Goal: Communication & Community: Answer question/provide support

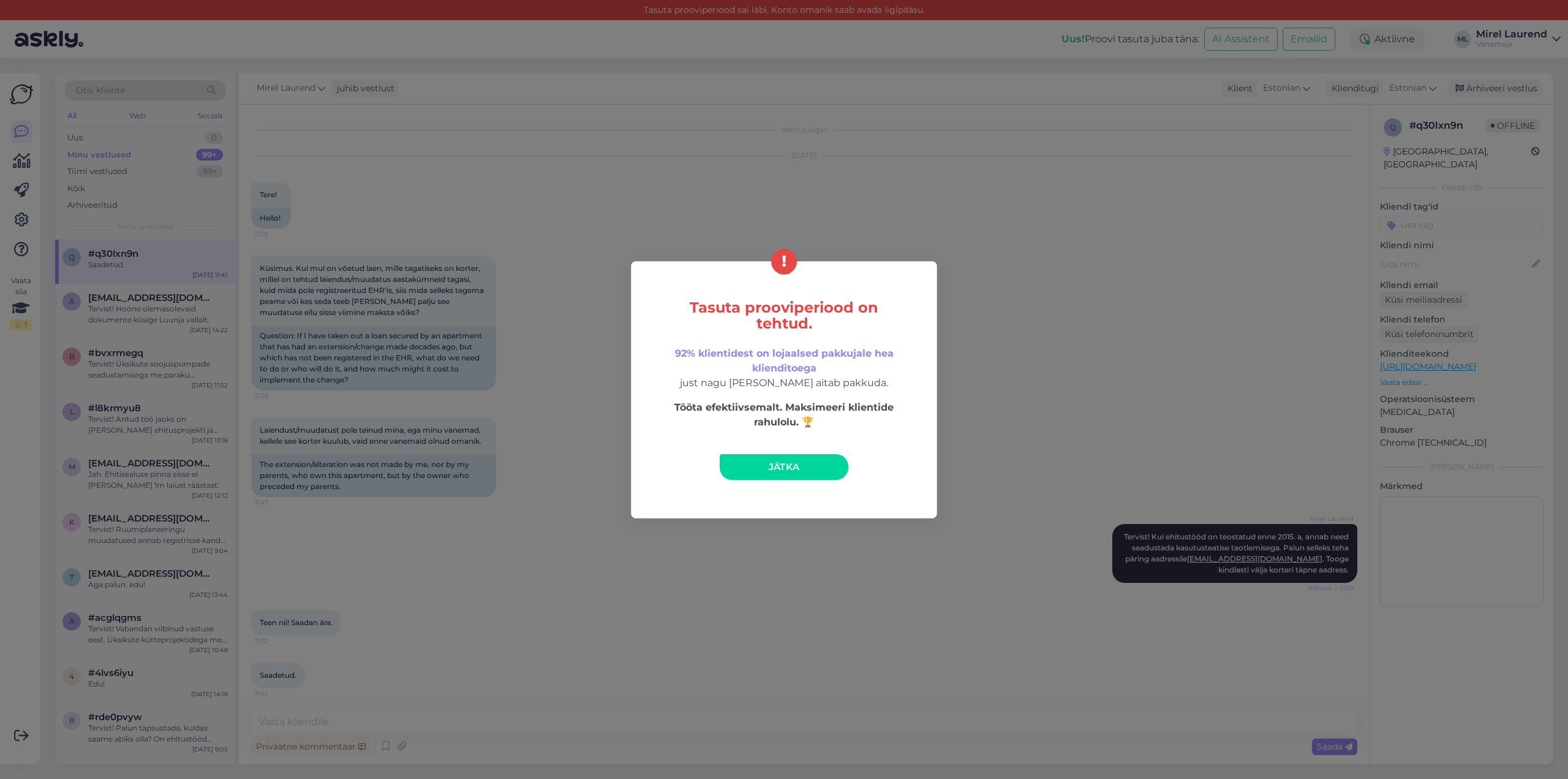
scroll to position [3, 0]
click at [774, 468] on span "Jätka" at bounding box center [784, 466] width 31 height 12
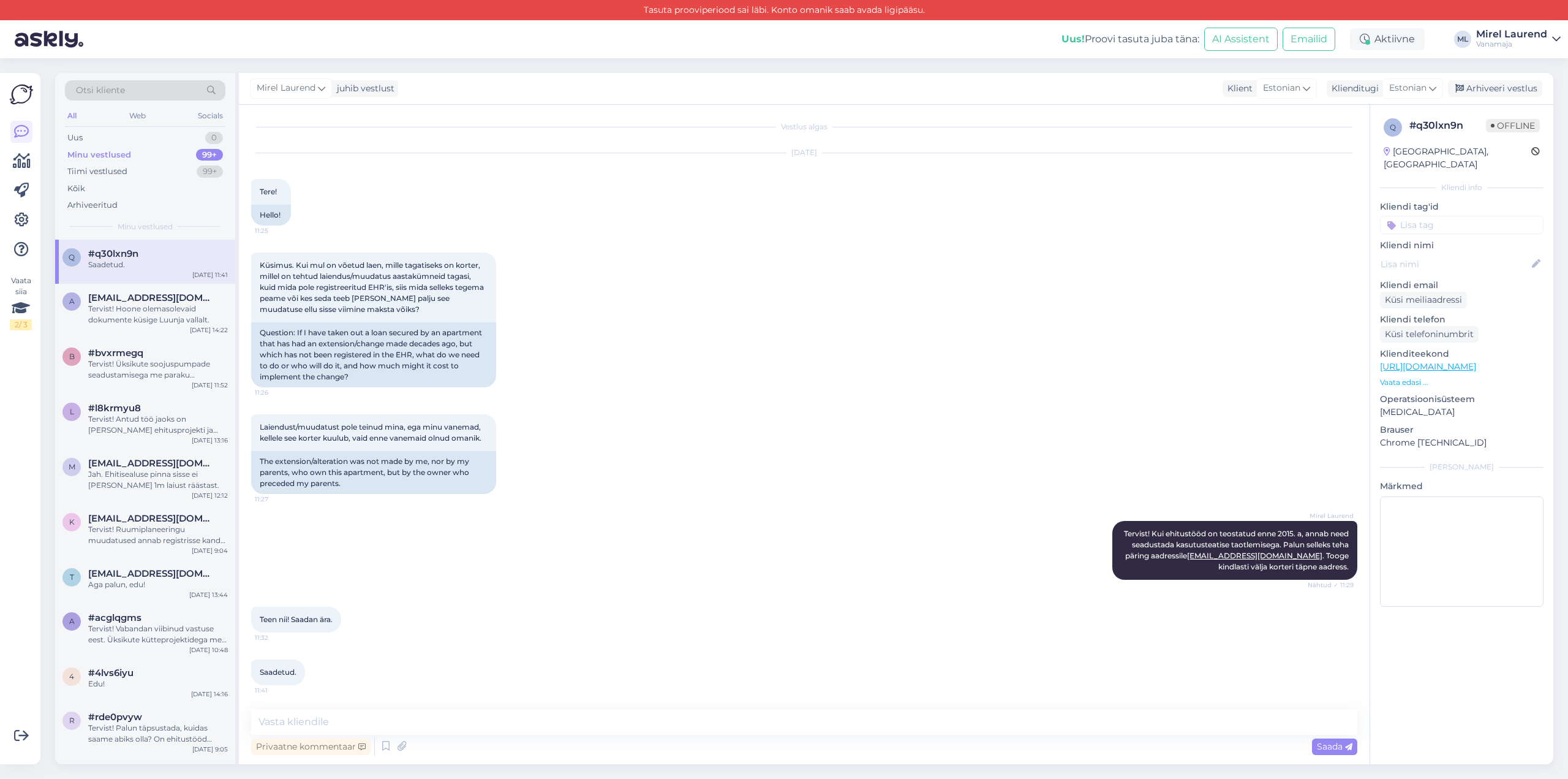
click at [160, 250] on div "#q30lxn9n" at bounding box center [158, 254] width 139 height 11
click at [165, 149] on div "Minu vestlused 99+" at bounding box center [145, 154] width 160 height 17
click at [163, 134] on div "Uus 1" at bounding box center [145, 137] width 160 height 17
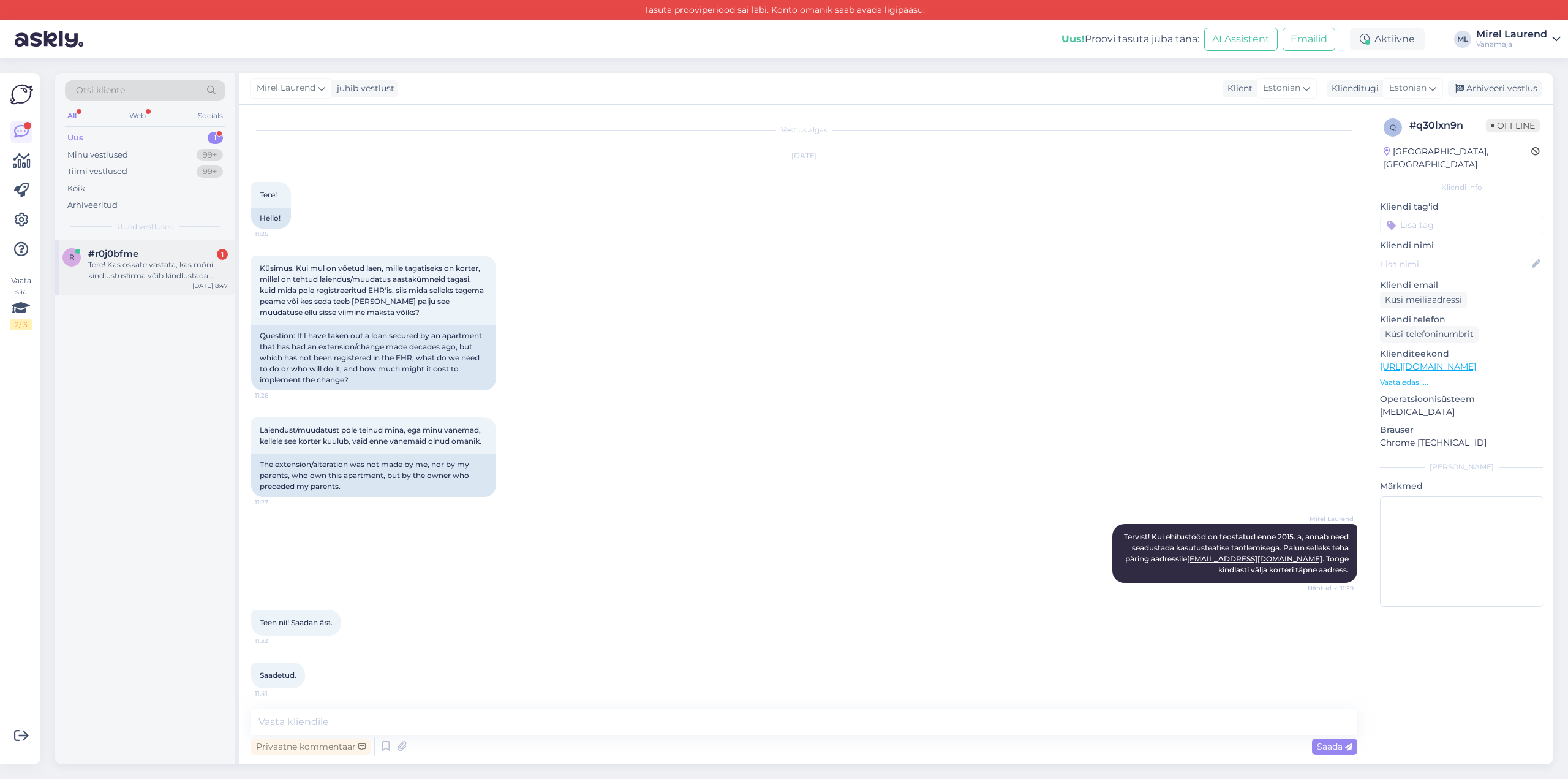
click at [190, 265] on div "Tere! Kas oskate vastata, kas mõni kindlustusfirma võib kindlustada [PERSON_NAM…" at bounding box center [158, 270] width 139 height 22
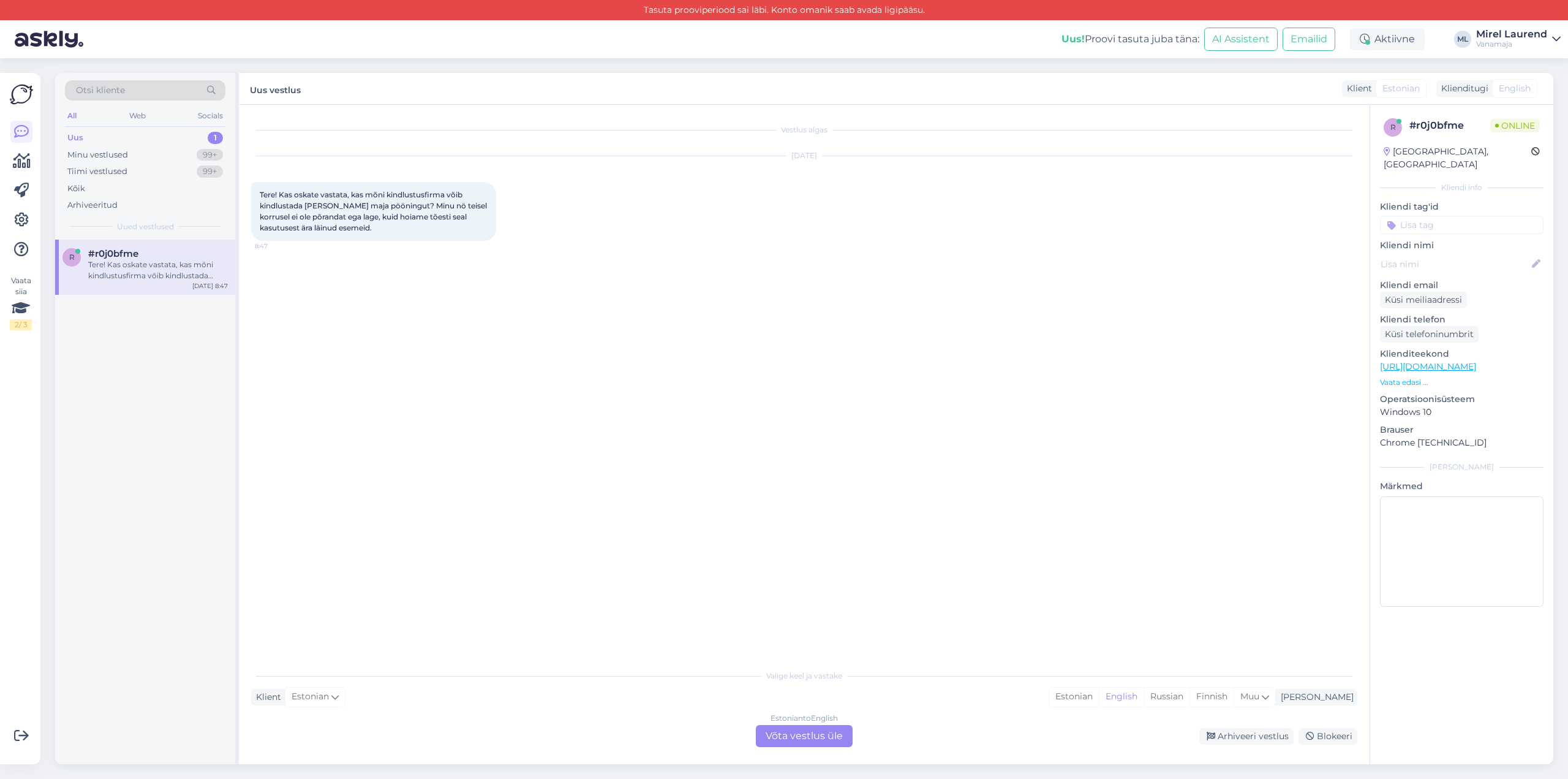
click at [330, 342] on div "Vestlus algas [DATE] Tere! Kas oskate vastata, kas mõni kindlustusfirma võib ki…" at bounding box center [809, 384] width 1117 height 535
click at [826, 738] on div "Estonian to English Võta vestlus üle" at bounding box center [804, 736] width 97 height 22
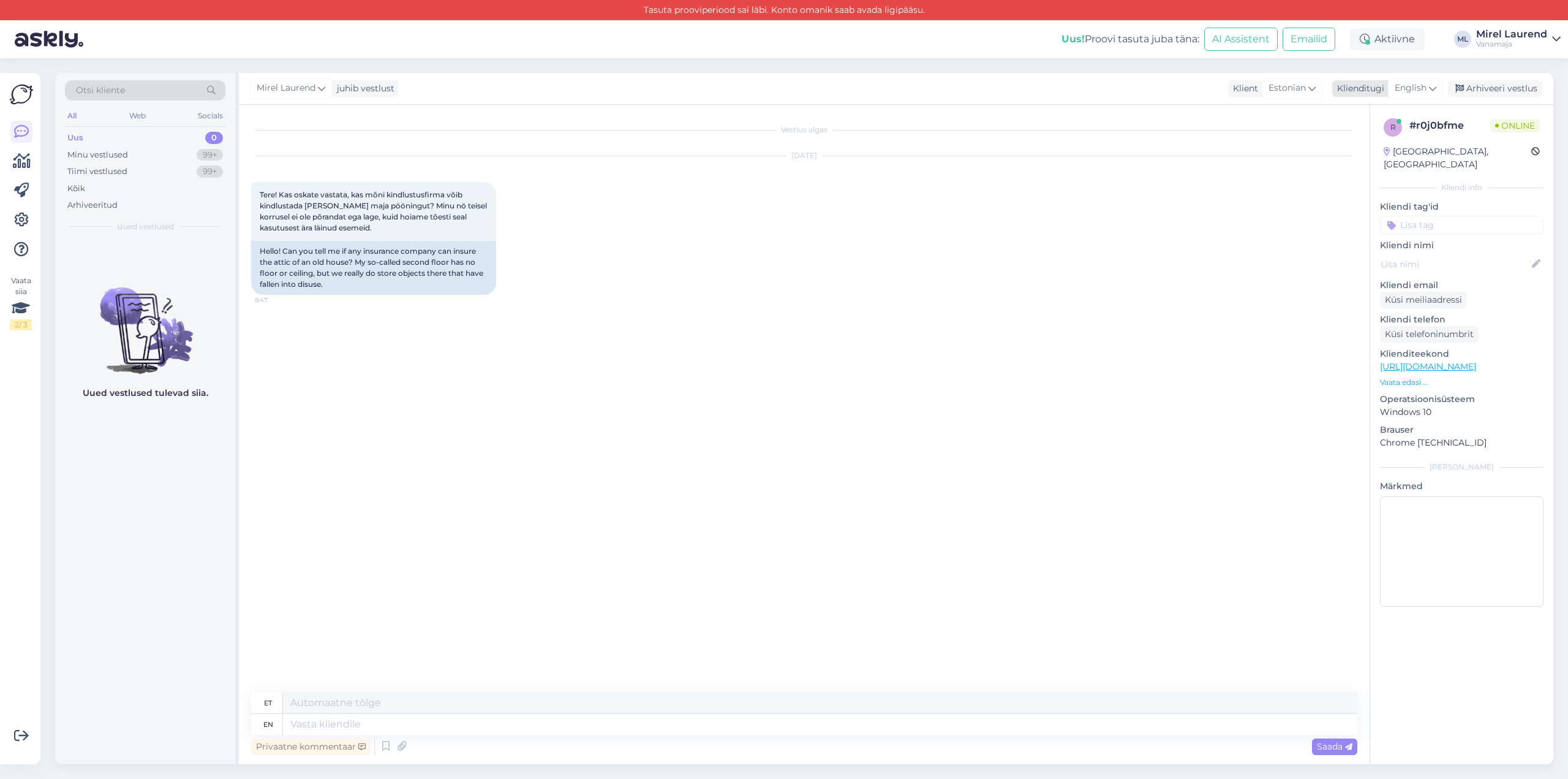
click at [1413, 97] on div "English" at bounding box center [1415, 88] width 55 height 20
click at [1369, 290] on link "Estonian" at bounding box center [1388, 299] width 135 height 20
click at [406, 722] on textarea at bounding box center [804, 722] width 1106 height 26
click at [344, 716] on textarea "Tervist! Seda tuleb juba otse kindlustusfirmadelt uurida; eks [PERSON_NAME] on …" at bounding box center [804, 722] width 1106 height 26
click at [348, 719] on textarea "Tervist! Seda tuleb juba otse kindlustusfirmadelt uurida; eks [PERSON_NAME] on …" at bounding box center [804, 722] width 1106 height 26
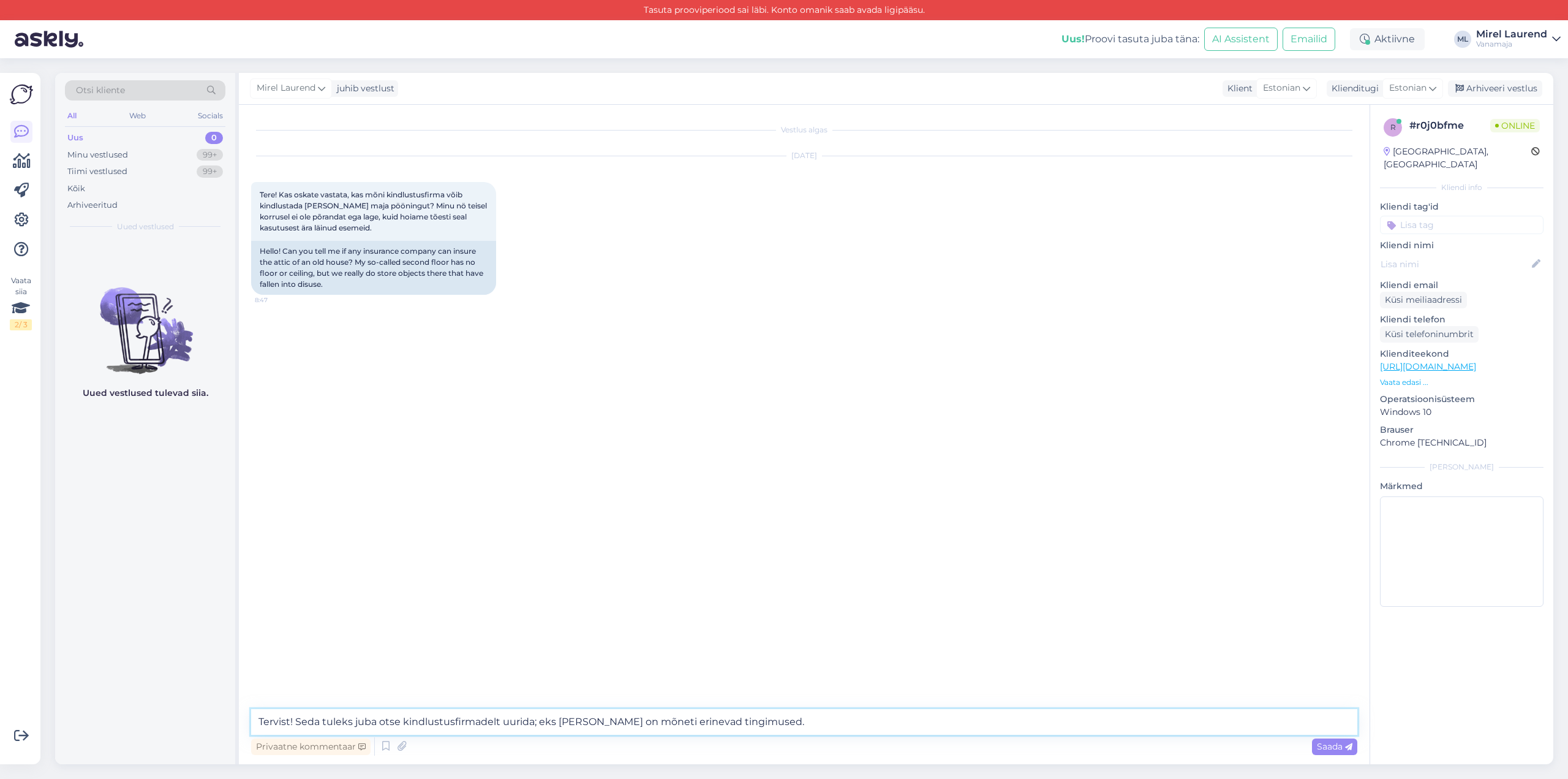
click at [777, 720] on textarea "Tervist! Seda tuleks juba otse kindlustusfirmadelt uurida; eks [PERSON_NAME] on…" at bounding box center [804, 722] width 1106 height 26
click at [545, 727] on textarea "Tervist! Seda tuleks juba otse kindlustusfirmadelt uurida; eks [PERSON_NAME] on…" at bounding box center [804, 722] width 1106 height 26
click at [546, 724] on textarea "Tervist! Seda tuleks juba otse kindlustusfirmadelt uurida; eks [PERSON_NAME] on…" at bounding box center [804, 722] width 1106 height 26
type textarea "Tervist! Seda tuleks juba otse kindlustusfirmadelt uurida, sest [PERSON_NAME] o…"
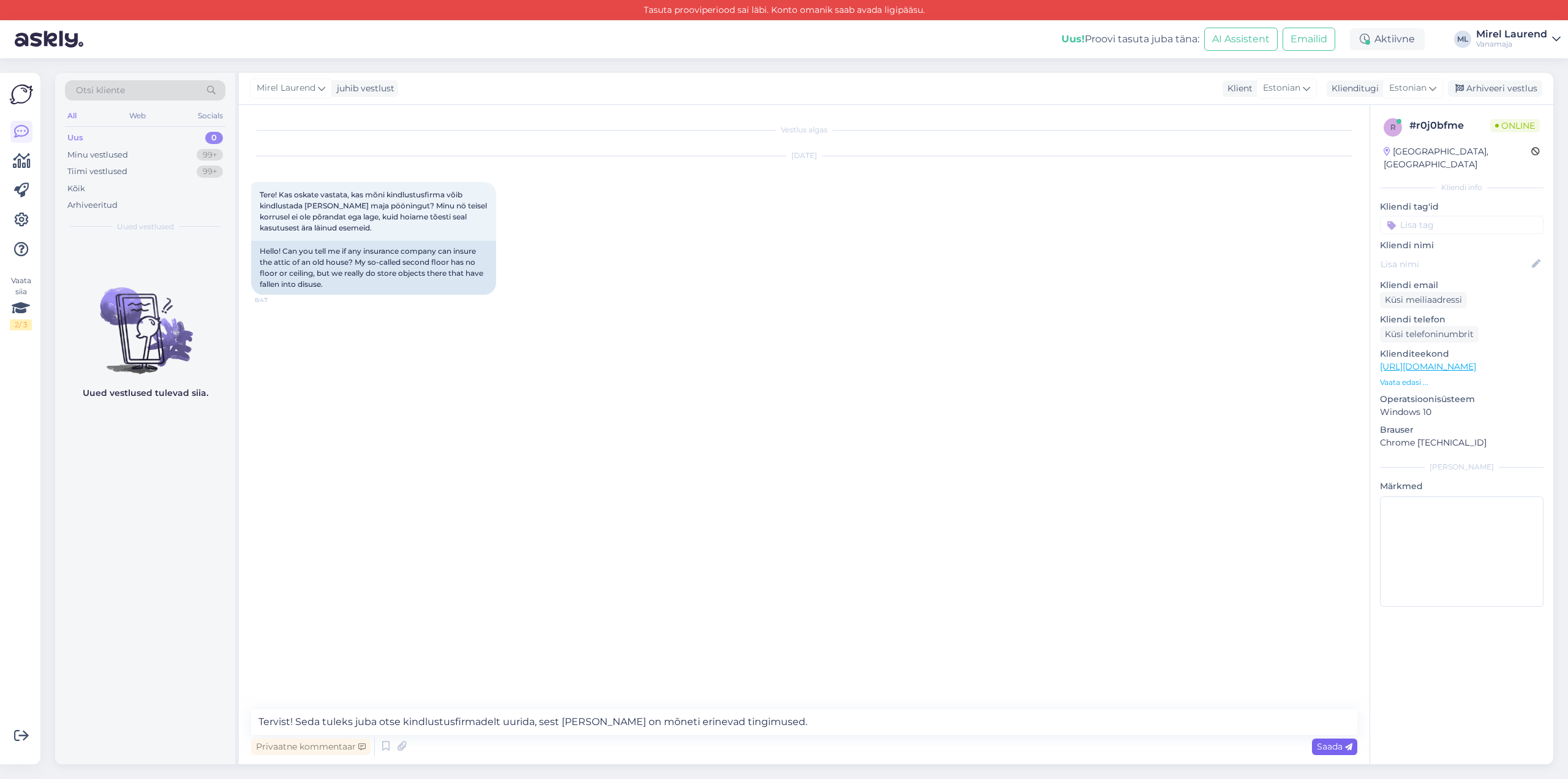
click at [1329, 748] on span "Saada" at bounding box center [1335, 746] width 35 height 11
